Goal: Transaction & Acquisition: Purchase product/service

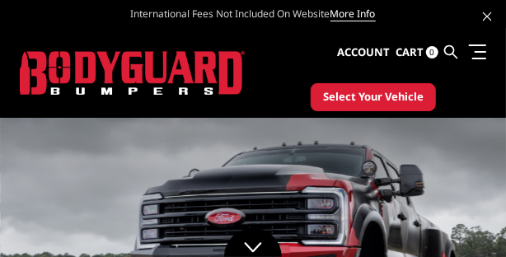
click at [367, 98] on span "Select Your Vehicle" at bounding box center [373, 97] width 100 height 16
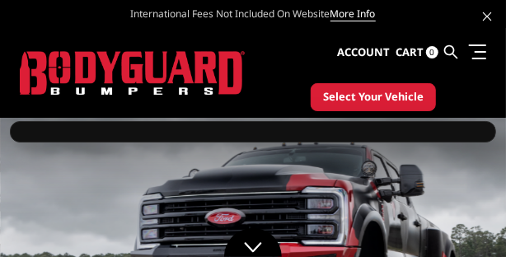
click at [365, 98] on span "Select Your Vehicle" at bounding box center [373, 97] width 100 height 16
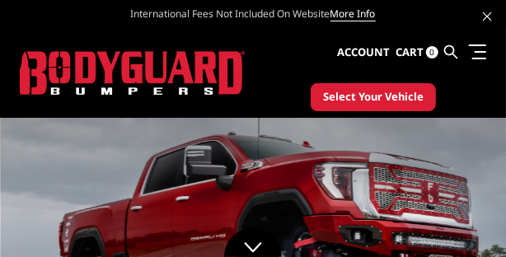
click at [365, 95] on span "Select Your Vehicle" at bounding box center [373, 97] width 100 height 16
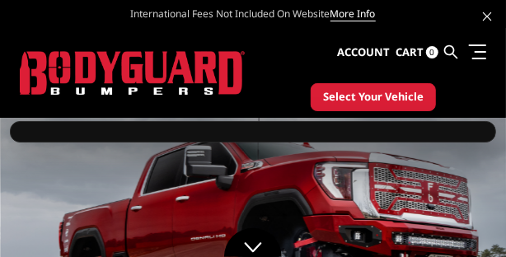
click at [324, 135] on div at bounding box center [253, 131] width 486 height 21
click at [324, 138] on div at bounding box center [253, 131] width 486 height 21
click at [328, 137] on div at bounding box center [253, 131] width 486 height 21
click at [353, 99] on span "Select Your Vehicle" at bounding box center [373, 97] width 100 height 16
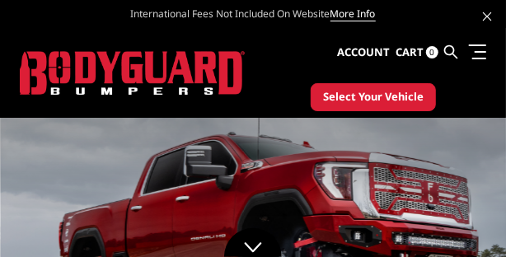
click at [358, 91] on span "Select Your Vehicle" at bounding box center [373, 97] width 100 height 16
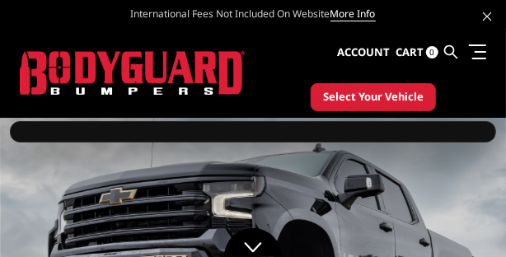
click at [355, 95] on span "Select Your Vehicle" at bounding box center [373, 97] width 100 height 16
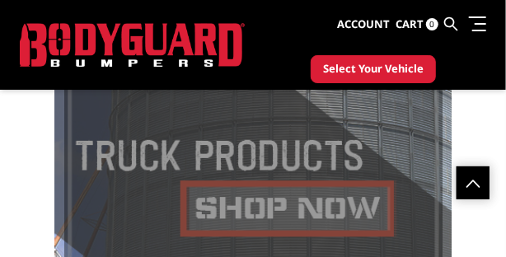
scroll to position [487, 0]
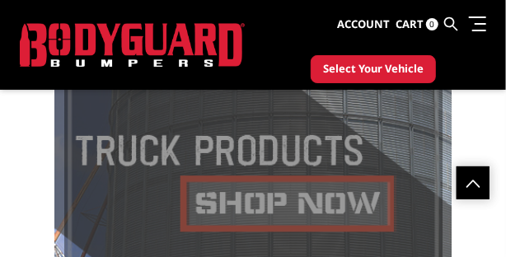
click at [215, 205] on span at bounding box center [253, 218] width 378 height 615
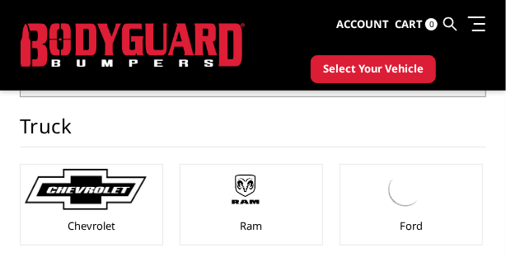
scroll to position [132, 0]
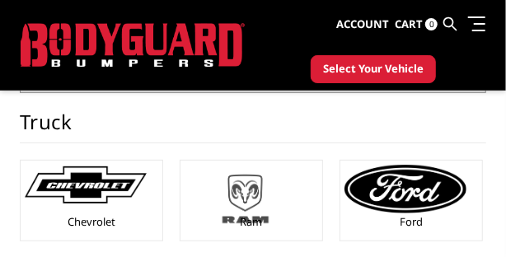
click at [306, 200] on img at bounding box center [245, 199] width 122 height 68
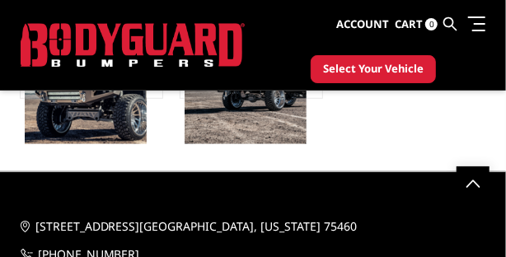
scroll to position [197, 0]
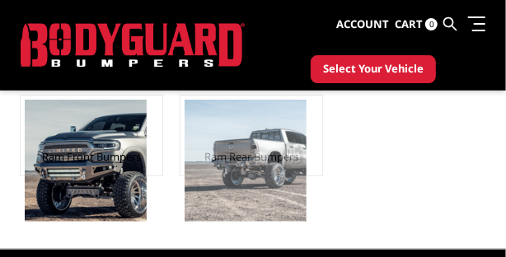
click at [306, 146] on img at bounding box center [245, 161] width 122 height 122
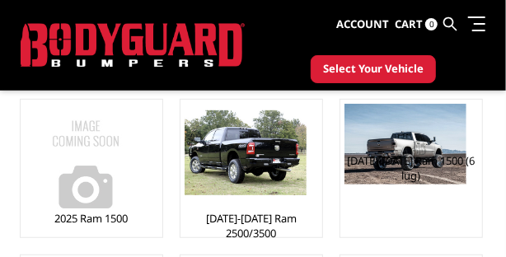
scroll to position [197, 0]
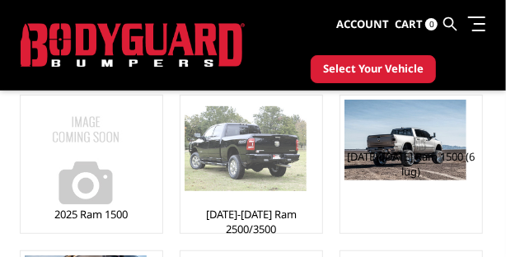
click at [289, 181] on img at bounding box center [245, 149] width 122 height 86
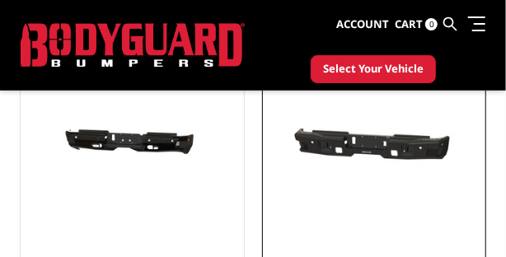
scroll to position [329, 0]
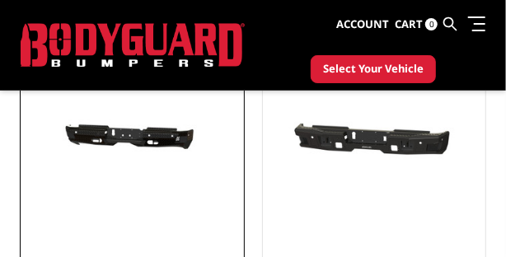
click at [127, 147] on img at bounding box center [132, 138] width 214 height 102
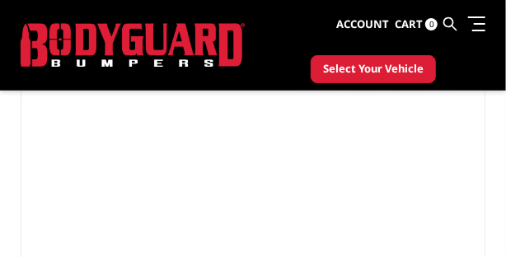
scroll to position [132, 0]
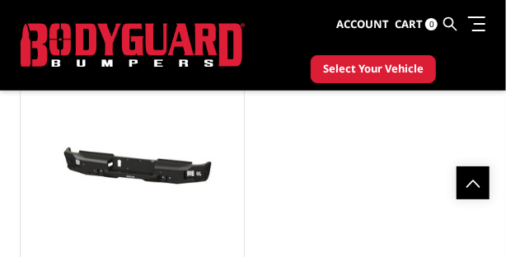
scroll to position [659, 0]
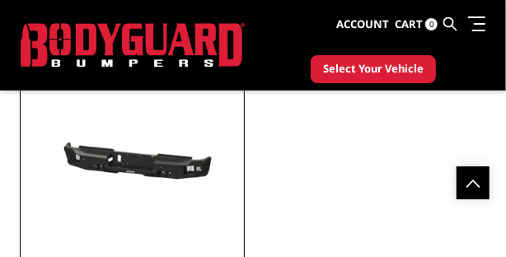
click at [138, 166] on img at bounding box center [132, 166] width 214 height 102
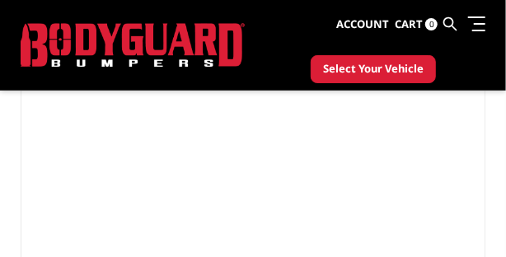
scroll to position [197, 0]
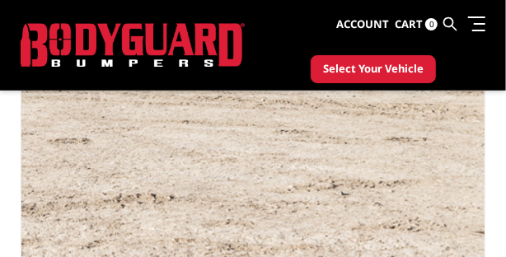
scroll to position [111, 0]
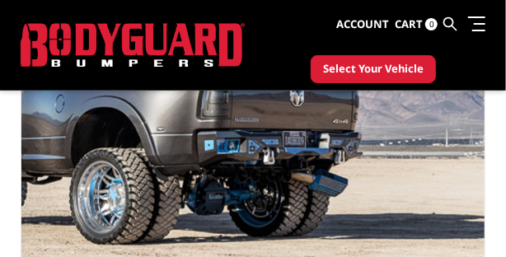
click at [358, 165] on img at bounding box center [100, 134] width 1054 height 703
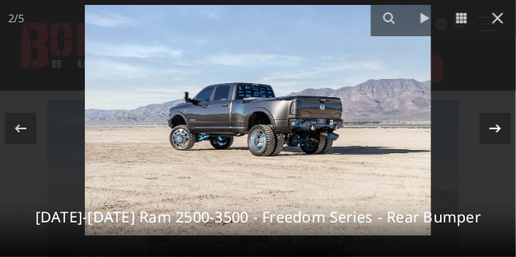
click at [492, 128] on icon at bounding box center [495, 128] width 12 height 8
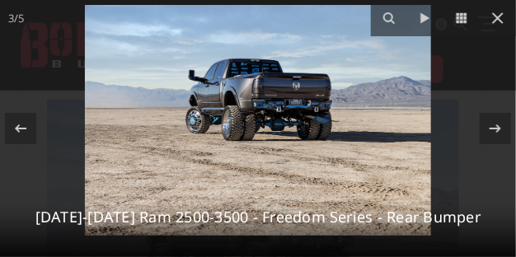
click at [261, 121] on img at bounding box center [258, 120] width 346 height 231
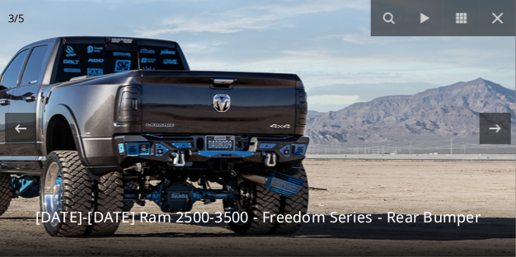
drag, startPoint x: 311, startPoint y: 113, endPoint x: 199, endPoint y: 168, distance: 124.1
click at [199, 169] on img at bounding box center [128, 186] width 843 height 563
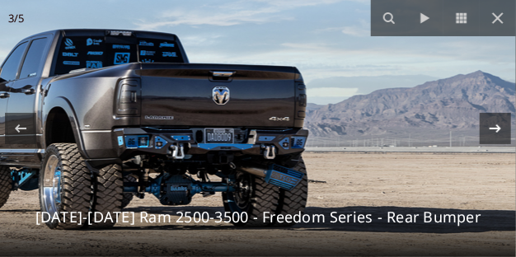
click at [501, 128] on icon at bounding box center [495, 129] width 20 height 20
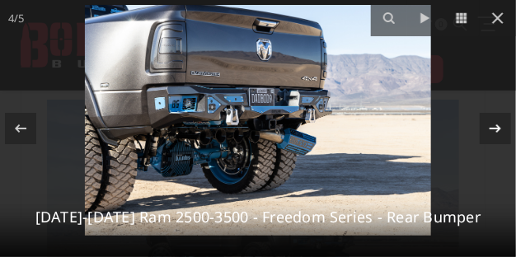
click at [498, 127] on icon at bounding box center [495, 128] width 12 height 8
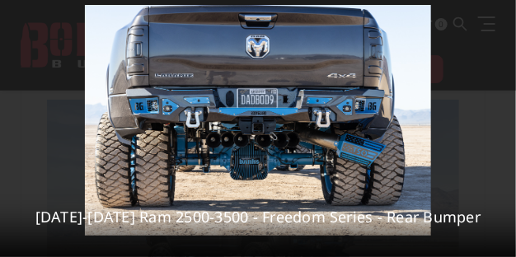
click at [496, 127] on div "5 / 5 2019-2025 Ram 2500-3500 - Freedom Series - Rear Bumper" at bounding box center [258, 128] width 516 height 257
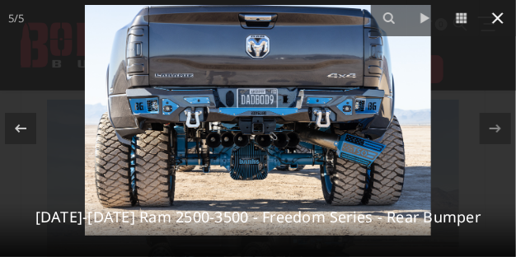
click at [502, 18] on icon at bounding box center [498, 18] width 20 height 20
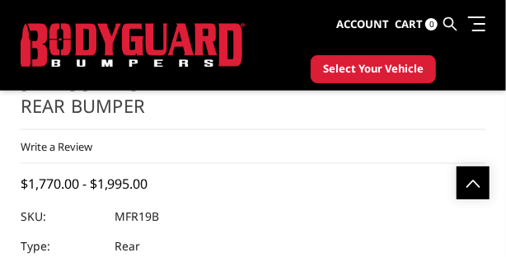
scroll to position [572, 0]
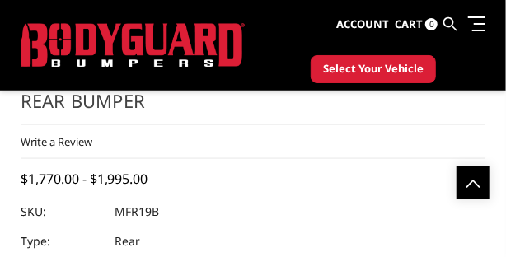
select select "2709"
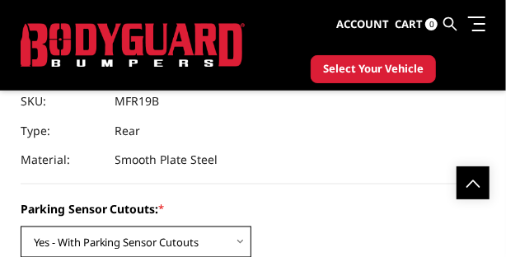
scroll to position [688, 0]
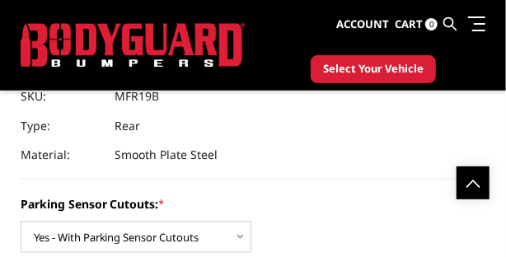
select select "2710"
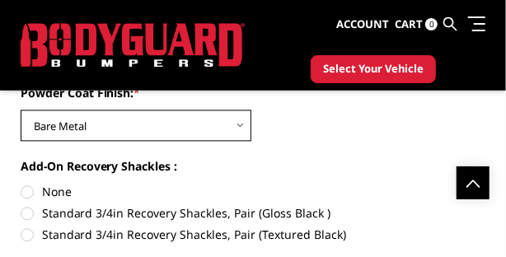
scroll to position [885, 0]
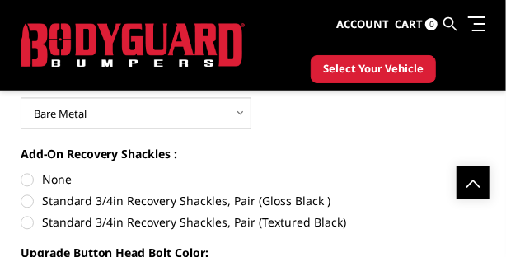
radio input "true"
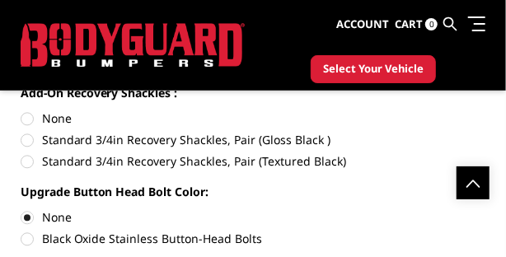
scroll to position [951, 0]
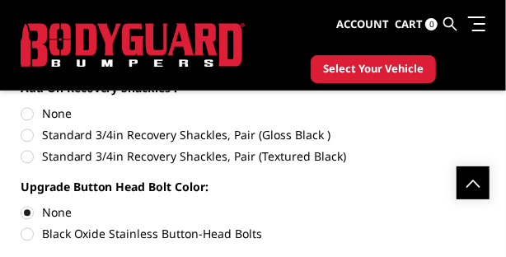
radio input "true"
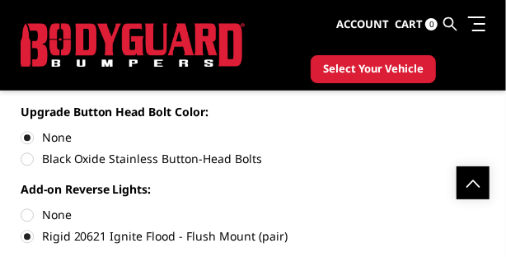
scroll to position [1017, 0]
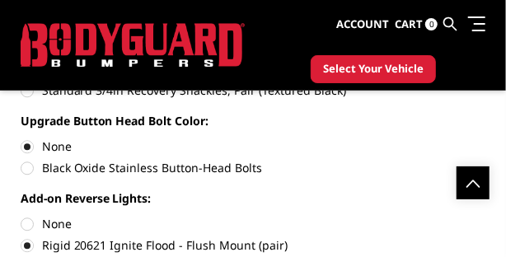
radio input "true"
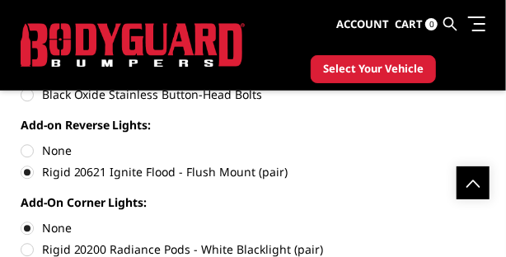
scroll to position [1083, 0]
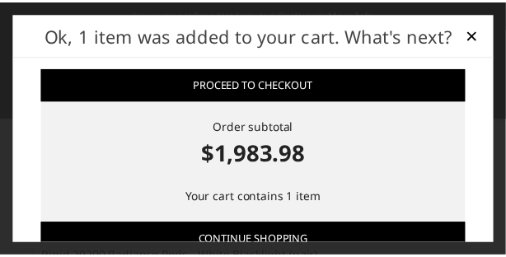
scroll to position [0, 0]
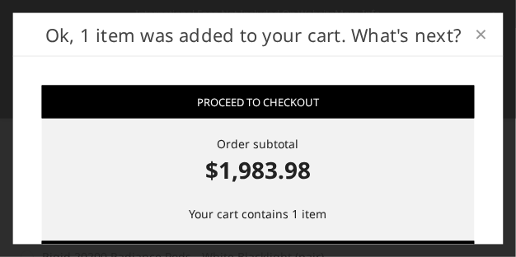
click at [478, 30] on span "×" at bounding box center [480, 33] width 12 height 30
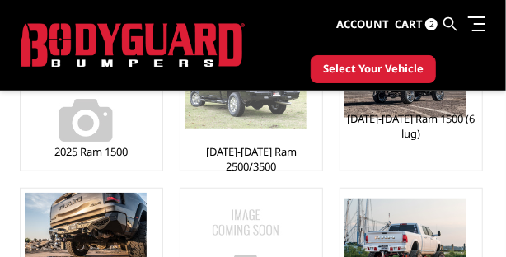
scroll to position [264, 0]
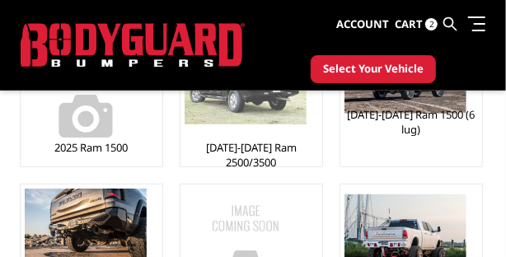
click at [301, 124] on div at bounding box center [245, 82] width 122 height 99
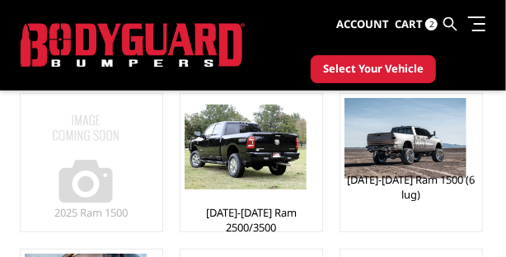
scroll to position [132, 0]
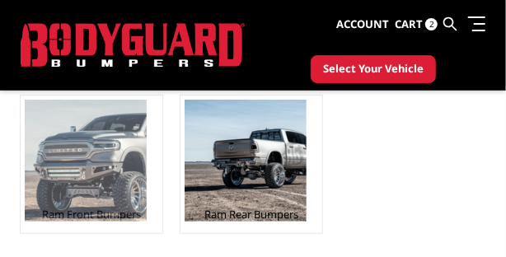
click at [91, 143] on img at bounding box center [86, 161] width 122 height 122
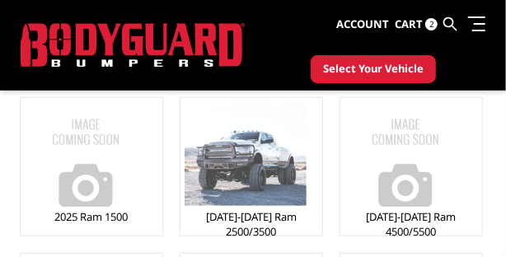
scroll to position [197, 0]
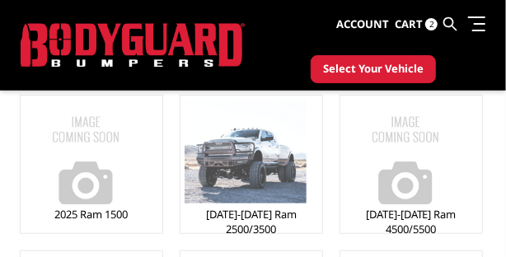
click at [301, 180] on img at bounding box center [245, 152] width 122 height 104
